Goal: Transaction & Acquisition: Purchase product/service

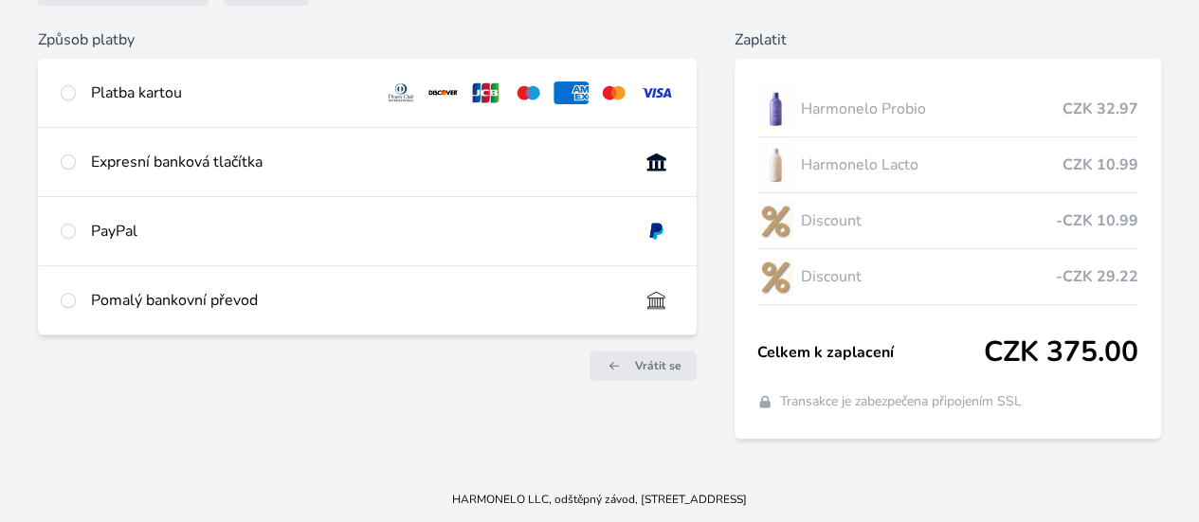
scroll to position [232, 0]
click at [635, 358] on span "Vrátit se" at bounding box center [658, 365] width 46 height 15
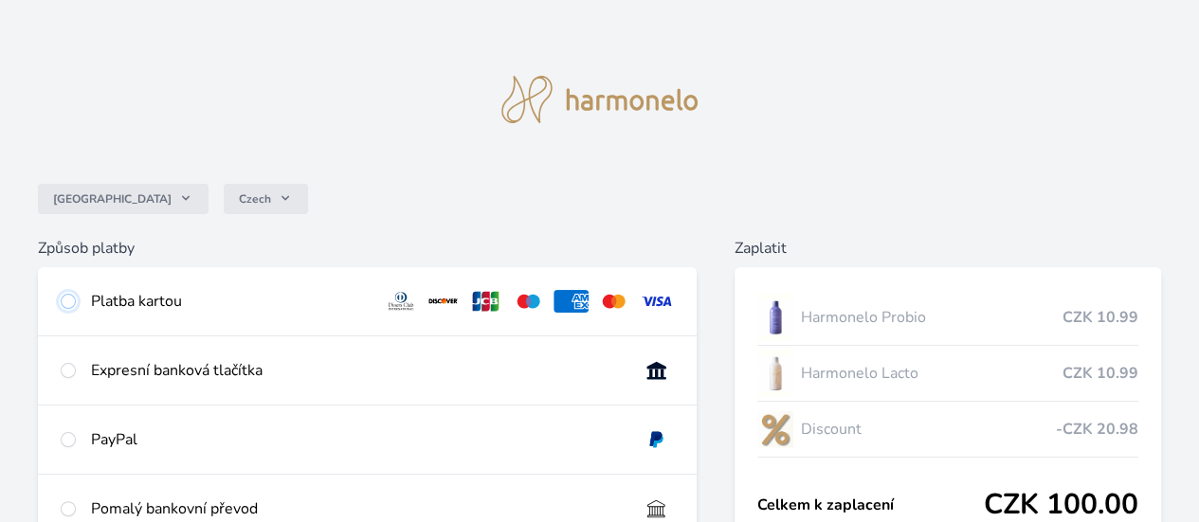
click at [76, 295] on input "radio" at bounding box center [68, 301] width 15 height 15
radio input "true"
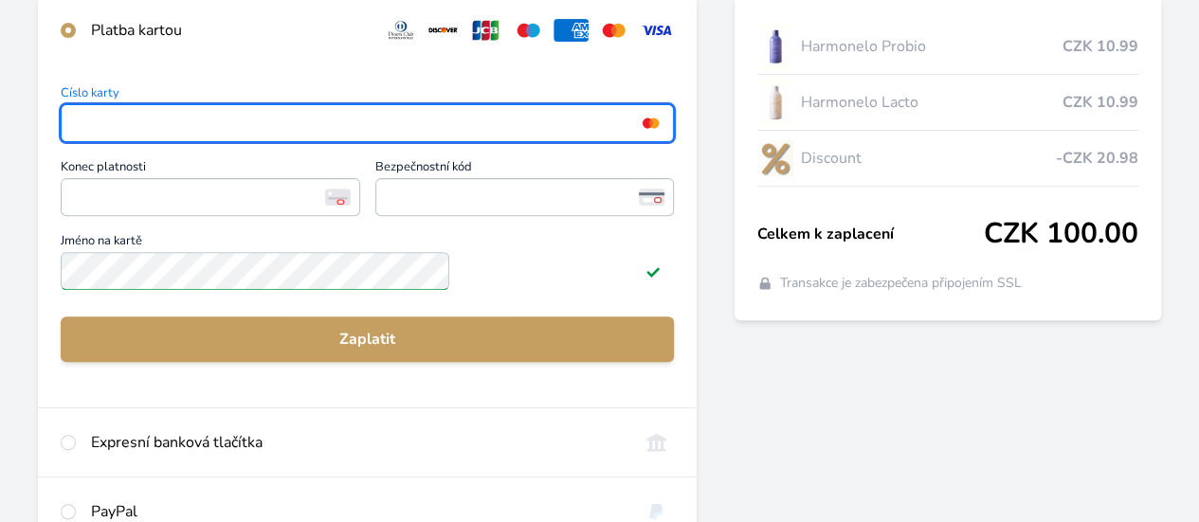
scroll to position [284, 0]
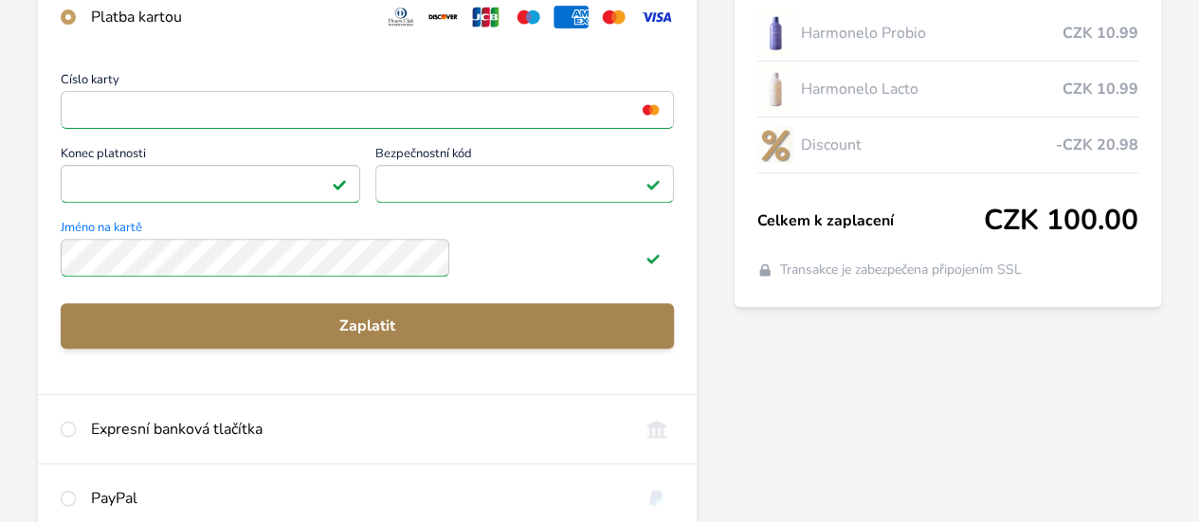
click at [352, 331] on span "Zaplatit" at bounding box center [367, 326] width 583 height 23
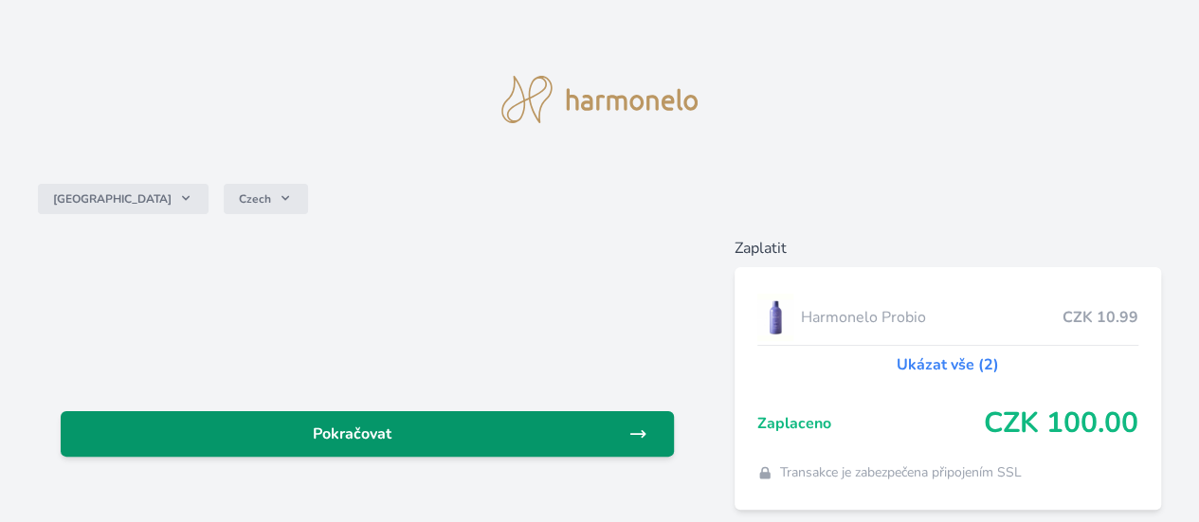
click at [423, 433] on span "Pokračovat" at bounding box center [352, 434] width 552 height 23
